Goal: Obtain resource: Obtain resource

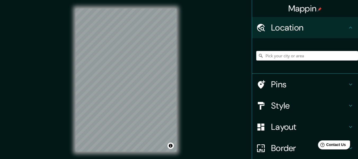
scroll to position [55, 0]
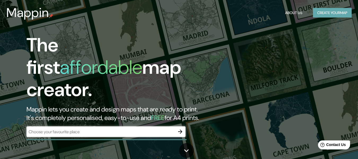
click at [335, 13] on button "Create your map" at bounding box center [332, 13] width 39 height 10
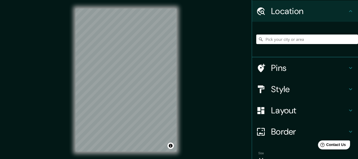
scroll to position [44, 0]
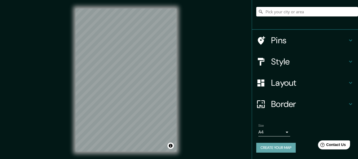
click at [277, 149] on button "Create your map" at bounding box center [275, 147] width 39 height 10
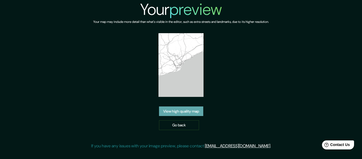
click at [196, 115] on link "View high quality map" at bounding box center [181, 111] width 44 height 10
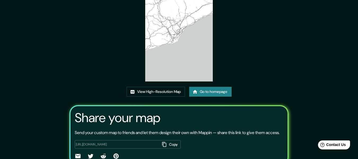
scroll to position [69, 0]
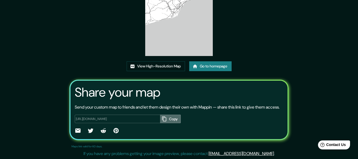
click at [166, 118] on button "Copy" at bounding box center [170, 118] width 21 height 9
